Goal: Find specific page/section: Find specific page/section

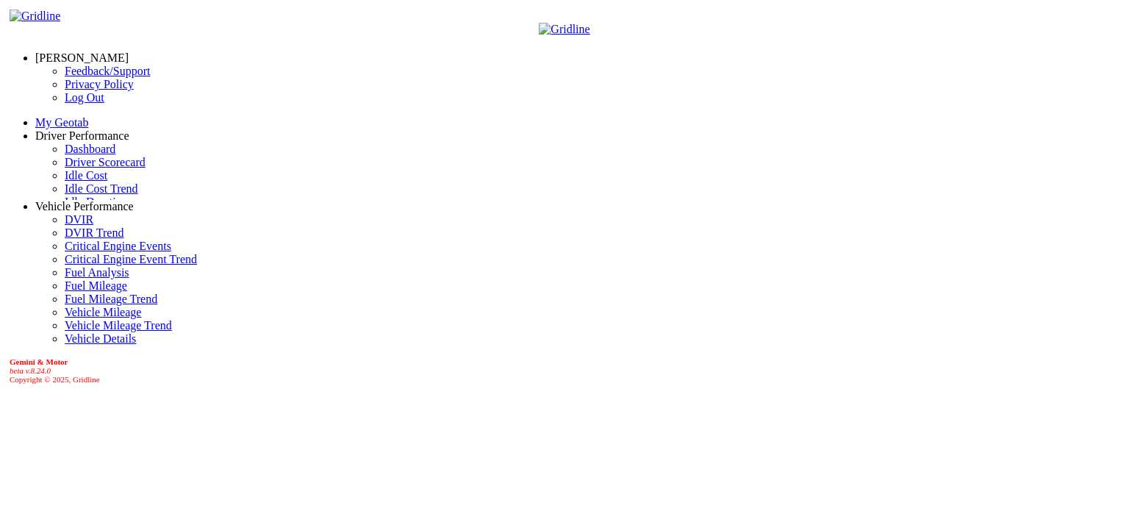
select select "******"
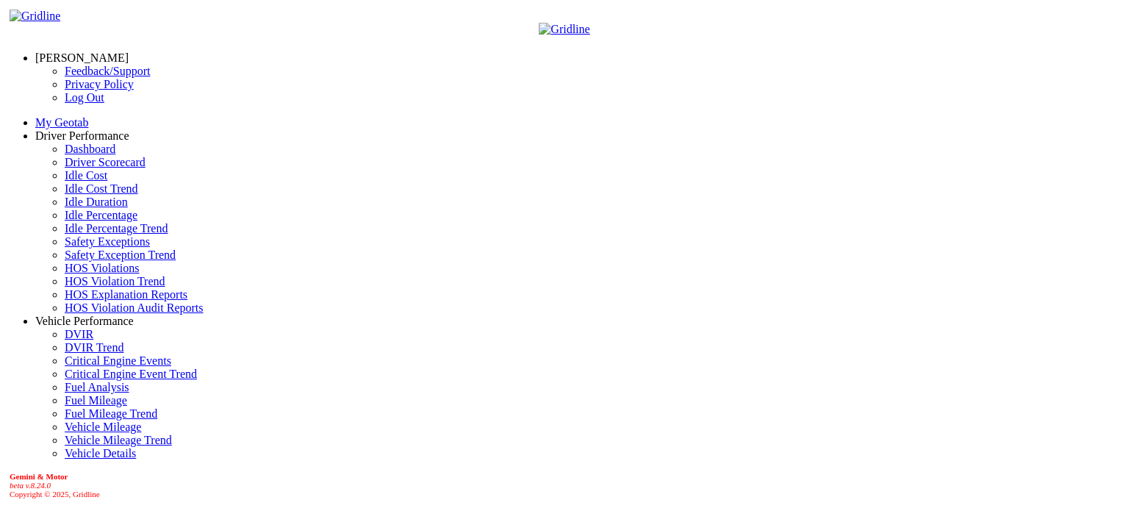
scroll to position [46, 0]
click at [73, 221] on link "Idle Percentage" at bounding box center [101, 215] width 73 height 12
